Goal: Task Accomplishment & Management: Complete application form

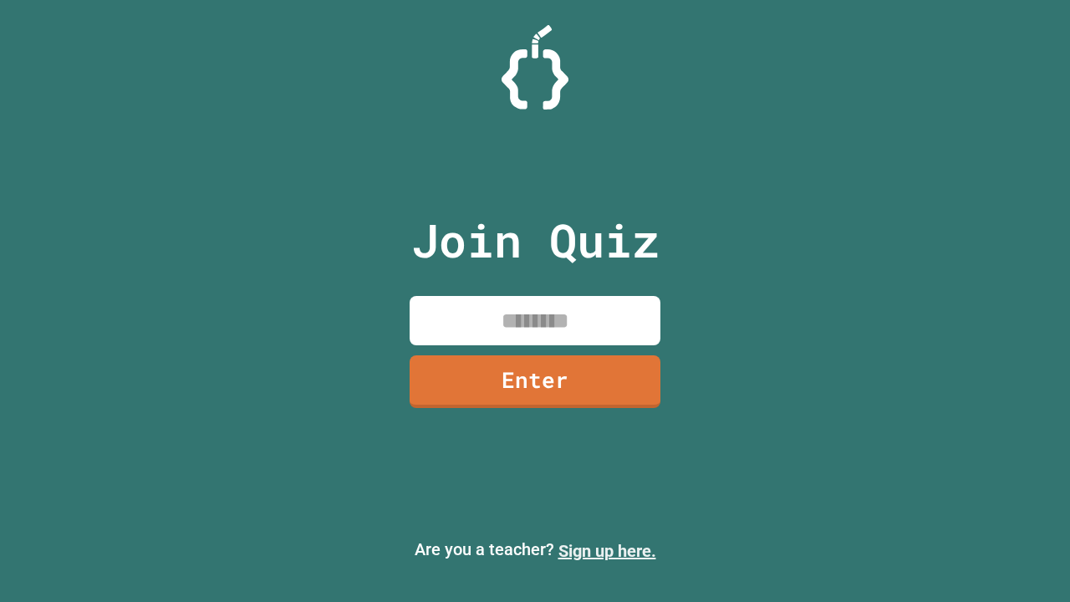
click at [607, 551] on link "Sign up here." at bounding box center [607, 551] width 98 height 20
